Goal: Task Accomplishment & Management: Manage account settings

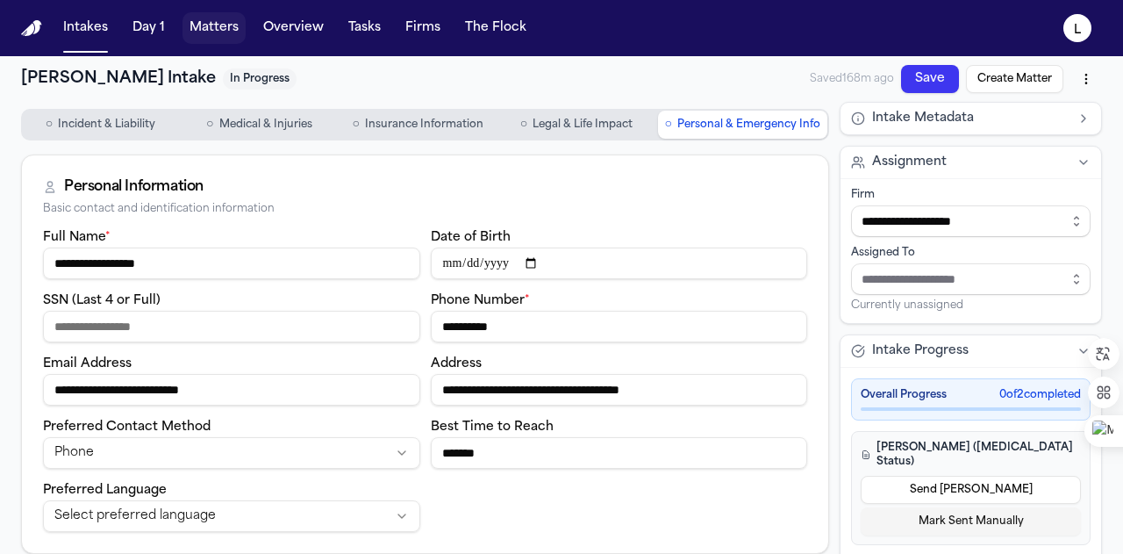
click at [222, 25] on button "Matters" at bounding box center [214, 28] width 63 height 32
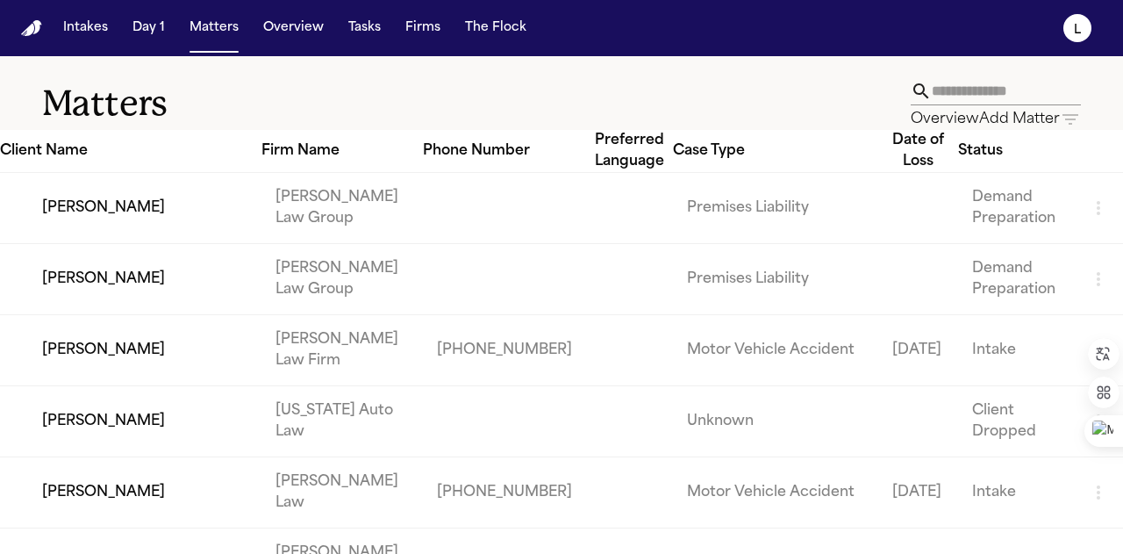
click at [1060, 109] on icon "button" at bounding box center [1070, 119] width 21 height 21
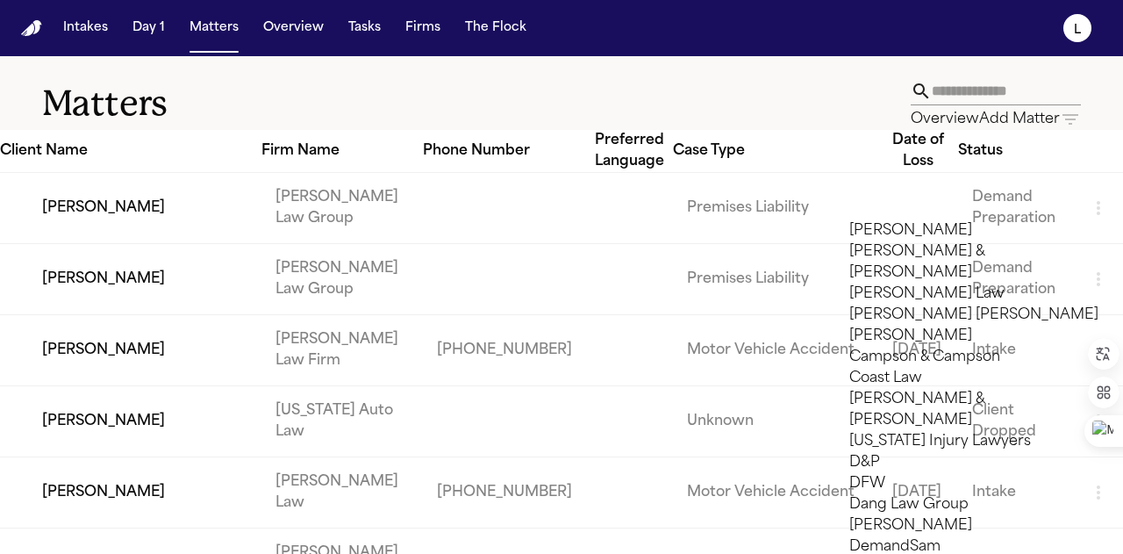
click at [933, 368] on li "Campson & Campson" at bounding box center [974, 357] width 249 height 21
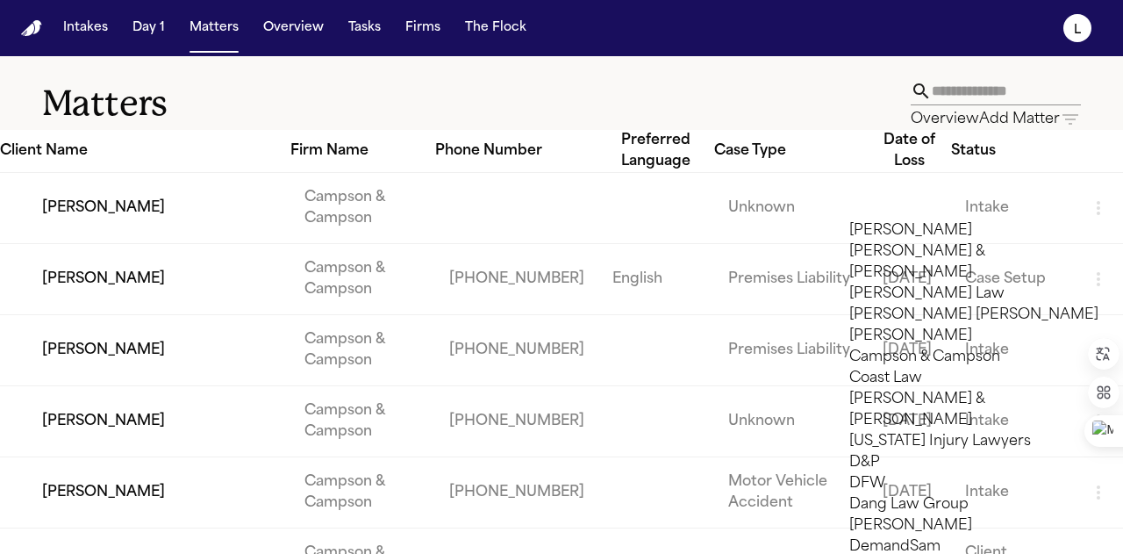
click at [272, 553] on div at bounding box center [561, 554] width 1123 height 0
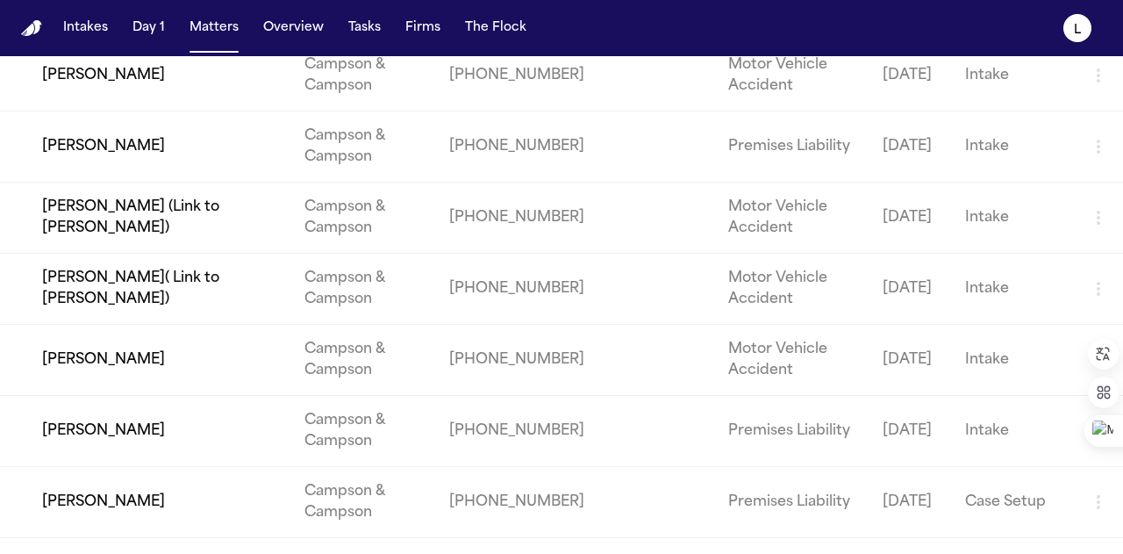
scroll to position [3551, 0]
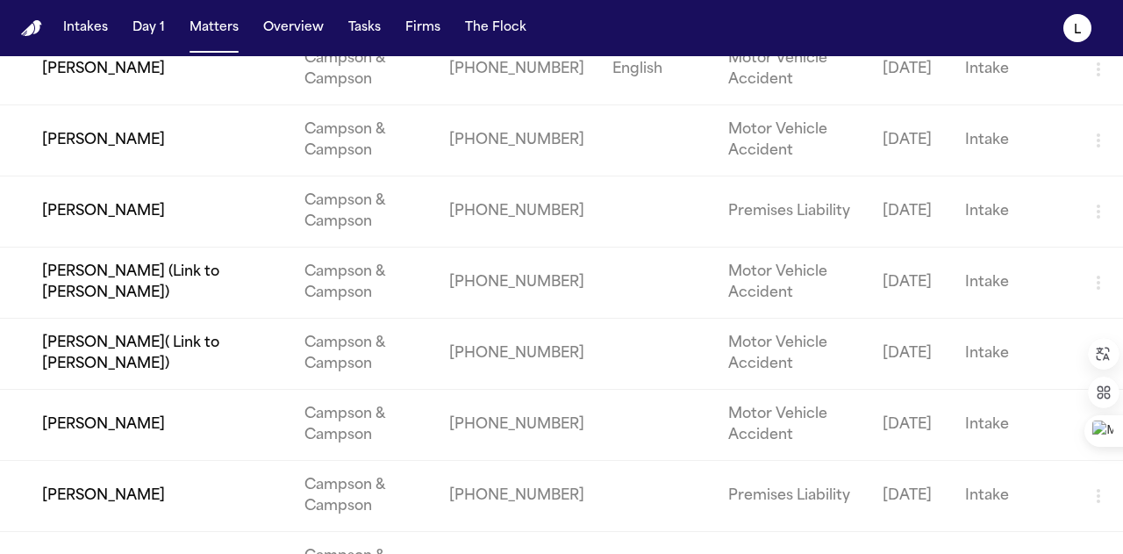
click at [169, 507] on td "[PERSON_NAME]" at bounding box center [145, 496] width 291 height 71
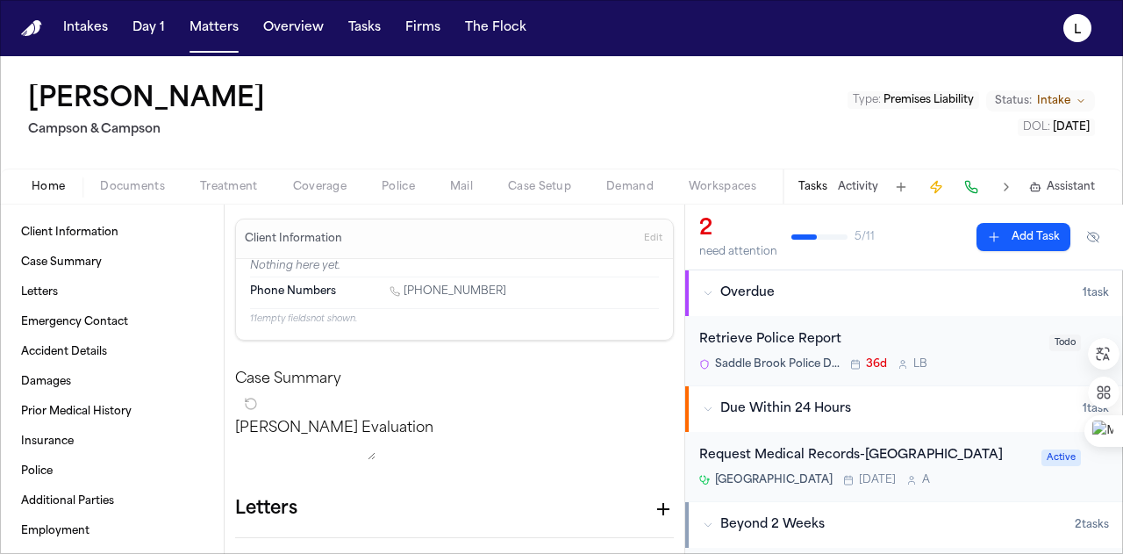
click at [269, 129] on div "[PERSON_NAME] [PERSON_NAME] & [PERSON_NAME] Type : Premises Liability Status: I…" at bounding box center [561, 112] width 1123 height 112
click at [1047, 99] on span "Intake" at bounding box center [1053, 101] width 33 height 14
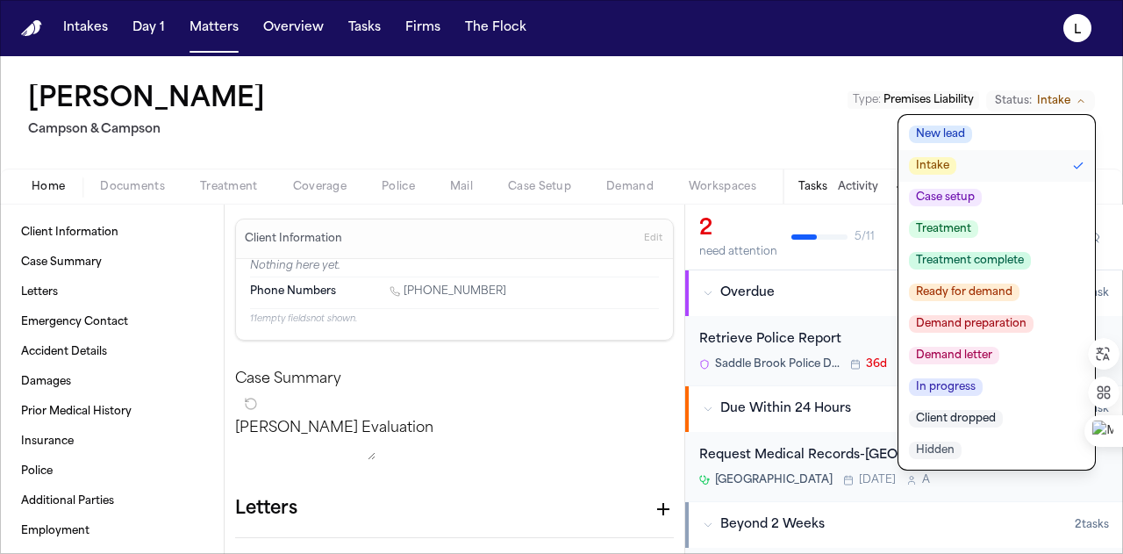
click at [965, 197] on span "Case setup" at bounding box center [945, 198] width 73 height 18
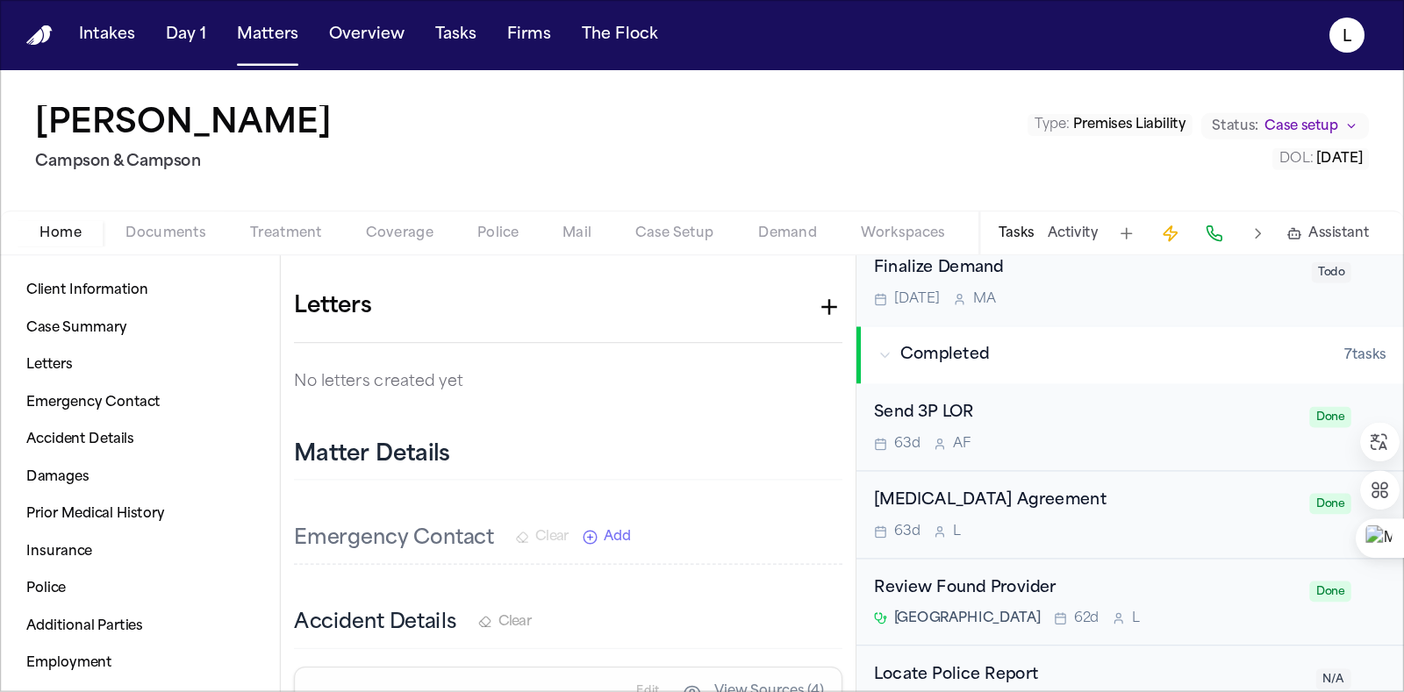
scroll to position [527, 0]
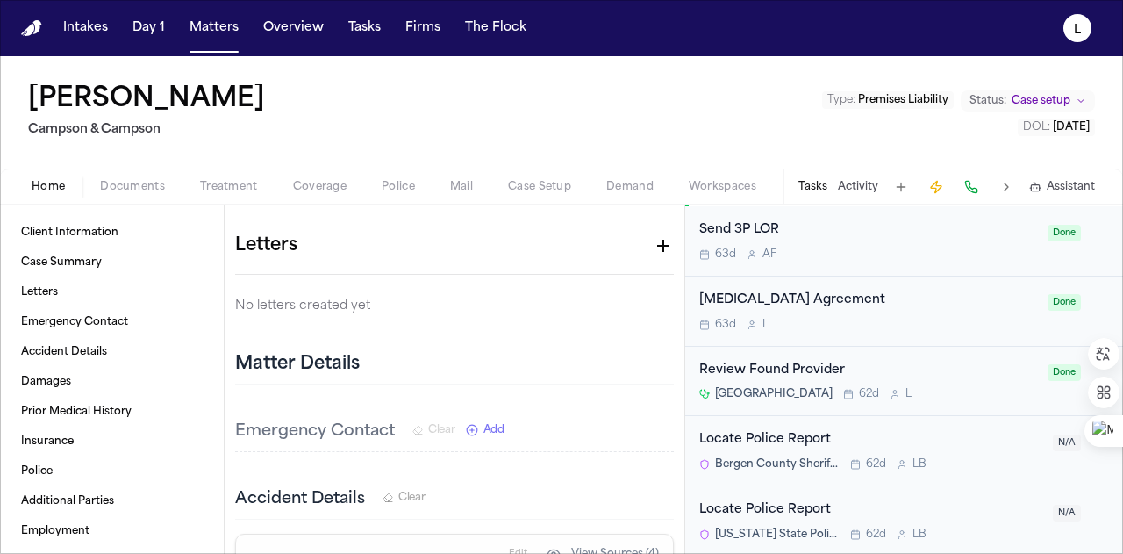
click at [647, 77] on div "[PERSON_NAME] [PERSON_NAME] & [PERSON_NAME] Type : Premises Liability Status: C…" at bounding box center [561, 112] width 1123 height 112
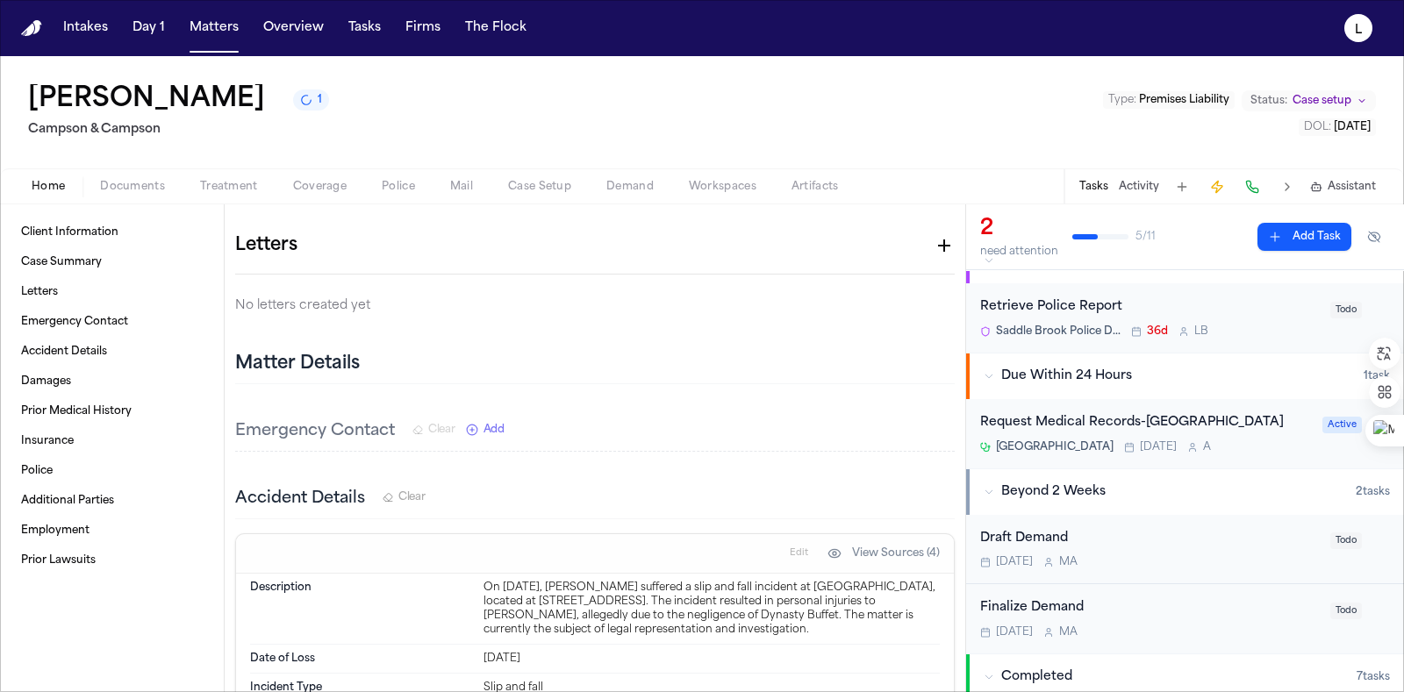
scroll to position [0, 0]
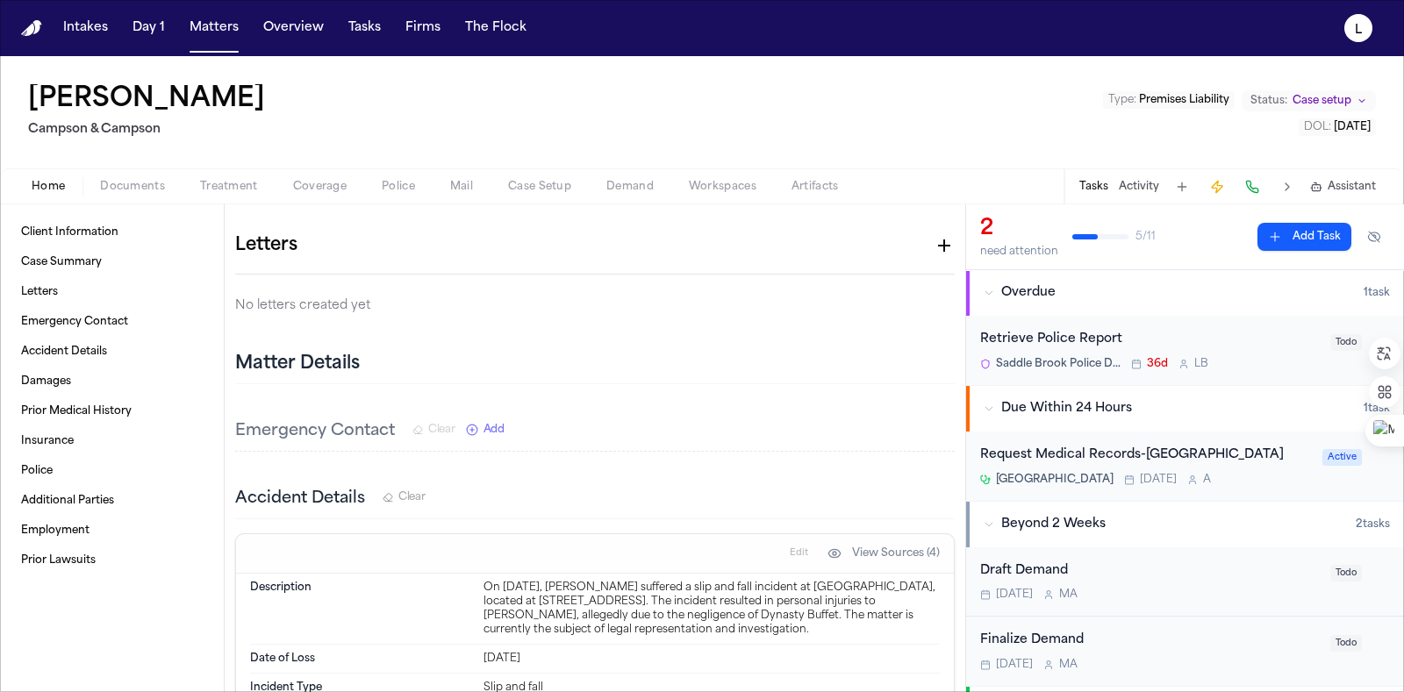
click at [1123, 97] on span "Case setup" at bounding box center [1322, 101] width 59 height 14
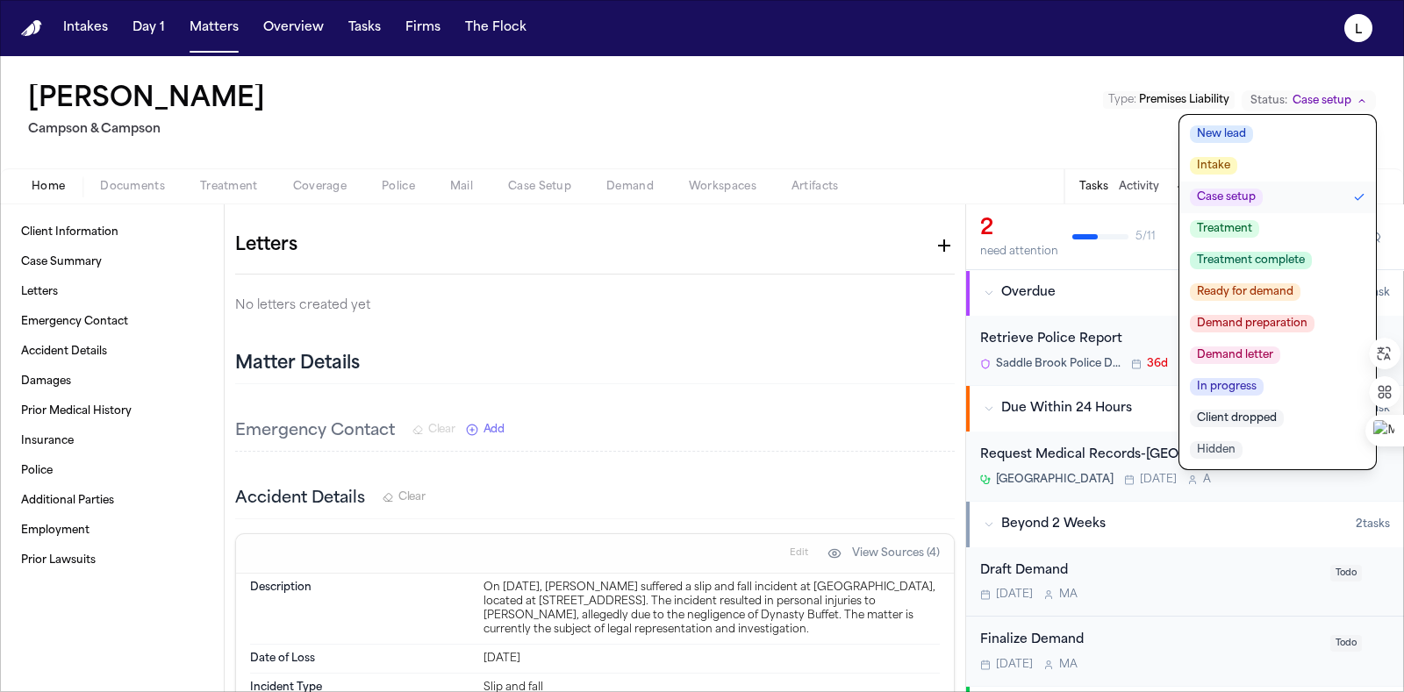
click at [1123, 261] on span "Treatment complete" at bounding box center [1251, 261] width 122 height 18
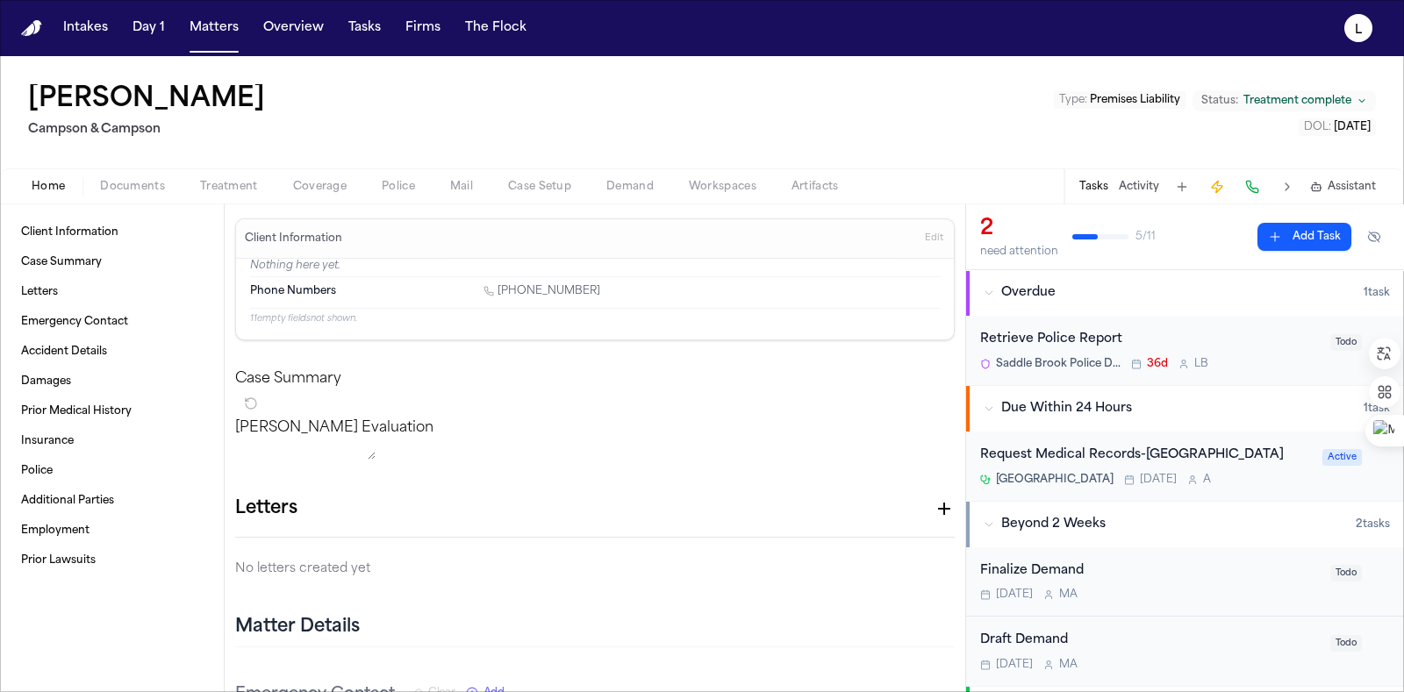
click at [243, 190] on span "Treatment" at bounding box center [229, 187] width 58 height 14
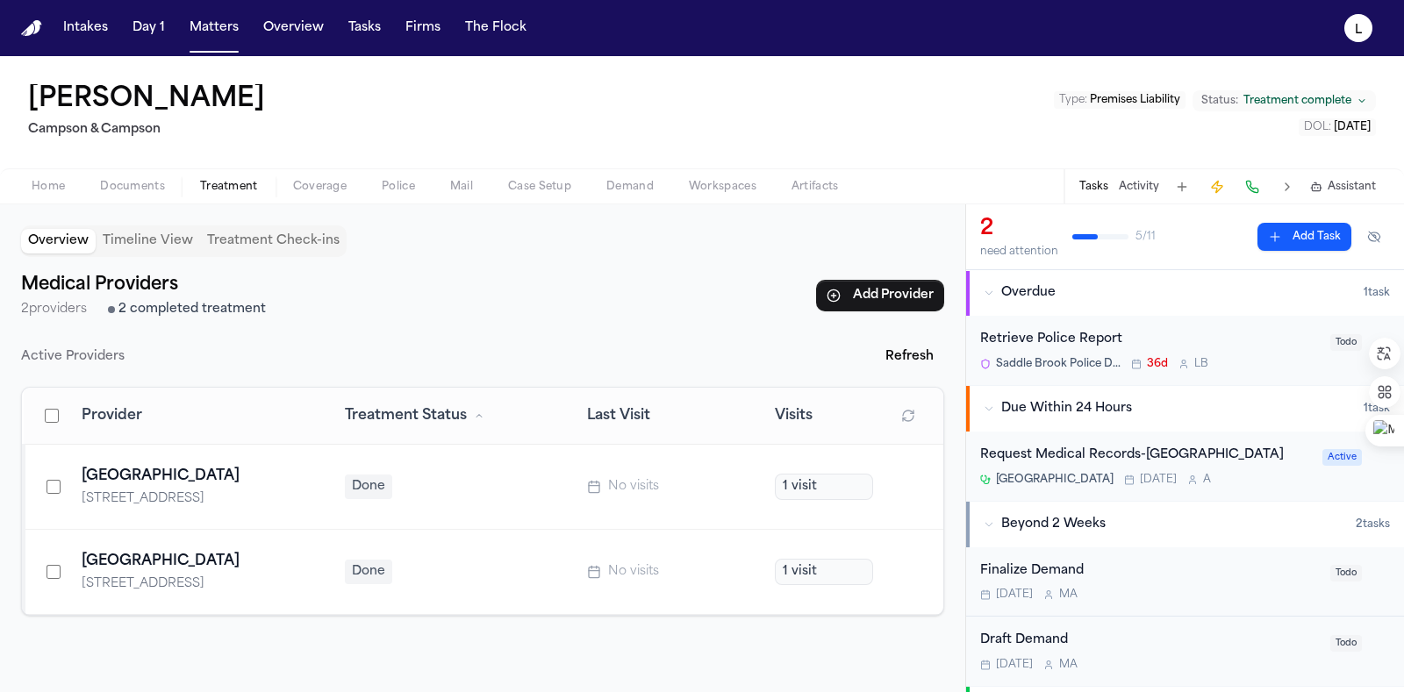
click at [135, 187] on span "Documents" at bounding box center [132, 187] width 65 height 14
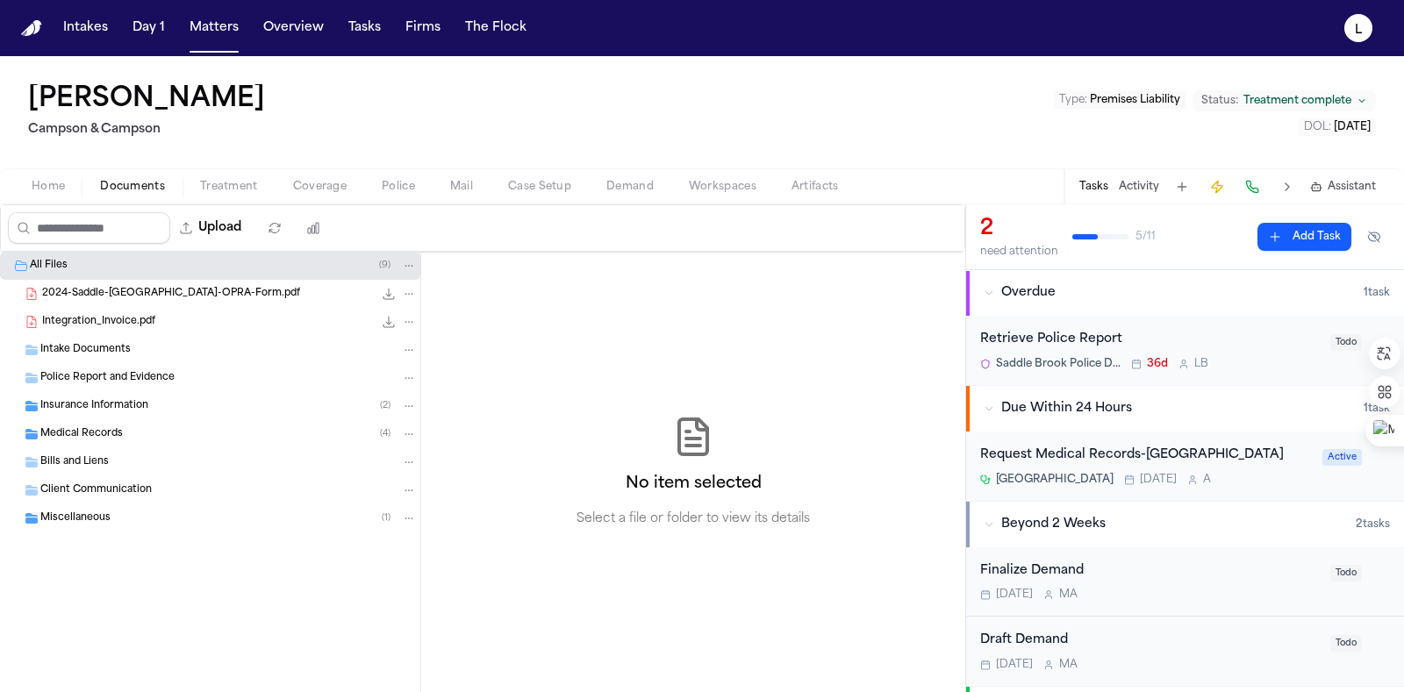
click at [132, 320] on span "Integration_Invoice.pdf" at bounding box center [98, 322] width 113 height 15
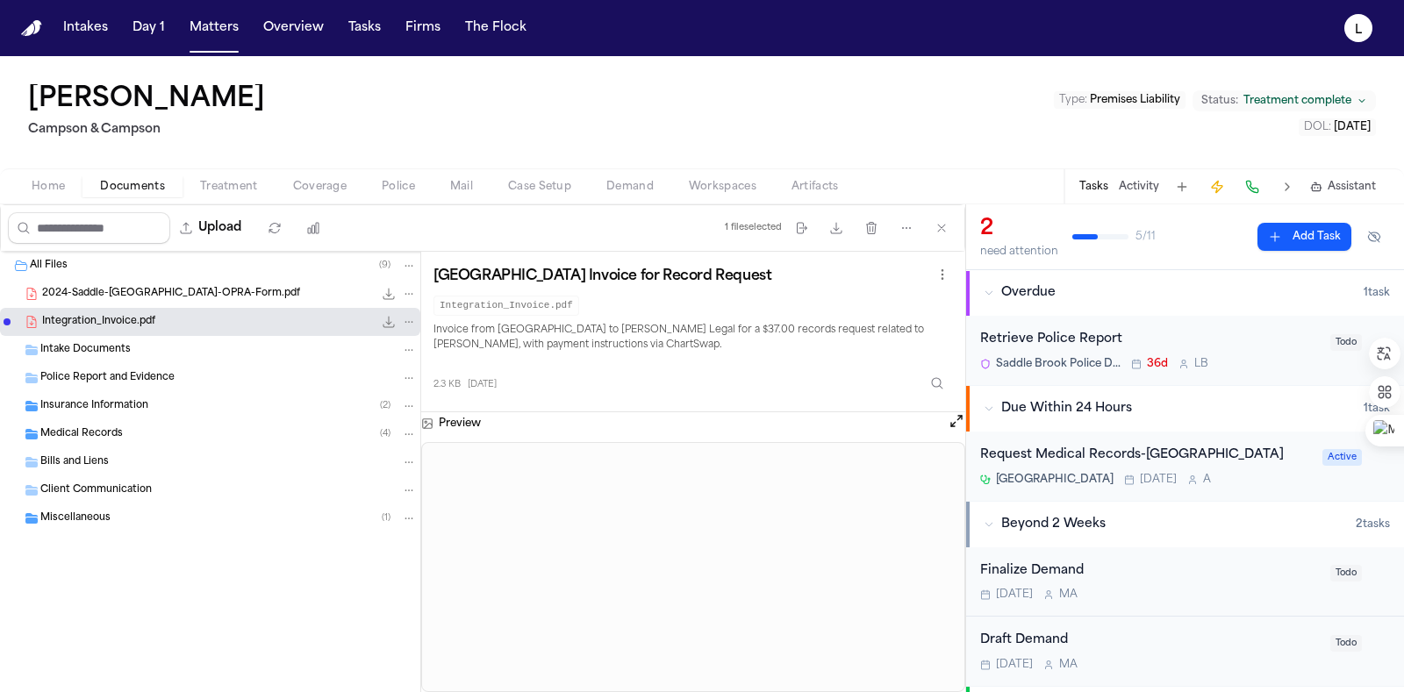
click at [137, 300] on span "2024-Saddle-[GEOGRAPHIC_DATA]-OPRA-Form.pdf" at bounding box center [171, 294] width 258 height 15
